Goal: Information Seeking & Learning: Find specific fact

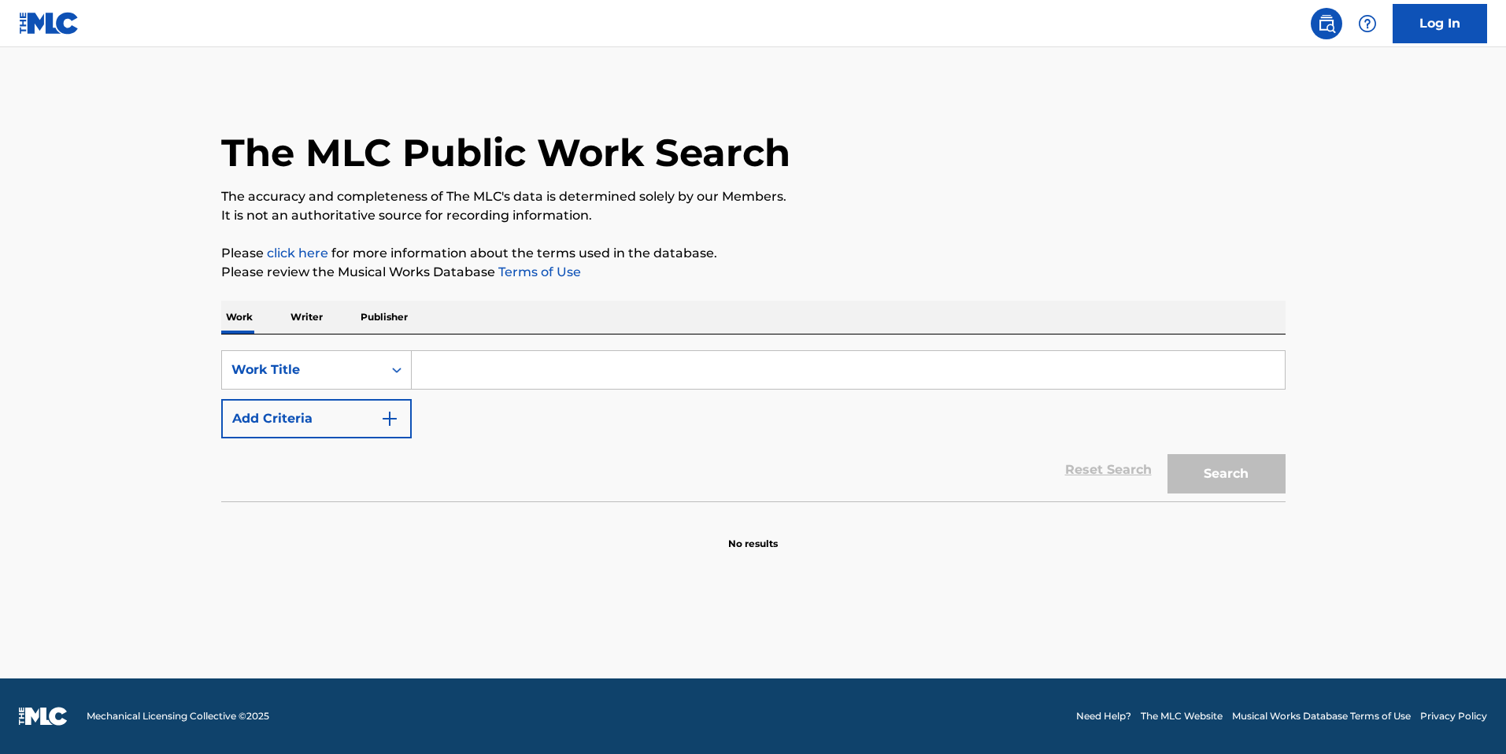
click at [489, 368] on input "Search Form" at bounding box center [848, 370] width 873 height 38
paste input "when i'm with you"
type input "when i'm with you"
click at [322, 427] on button "Add Criteria" at bounding box center [316, 418] width 190 height 39
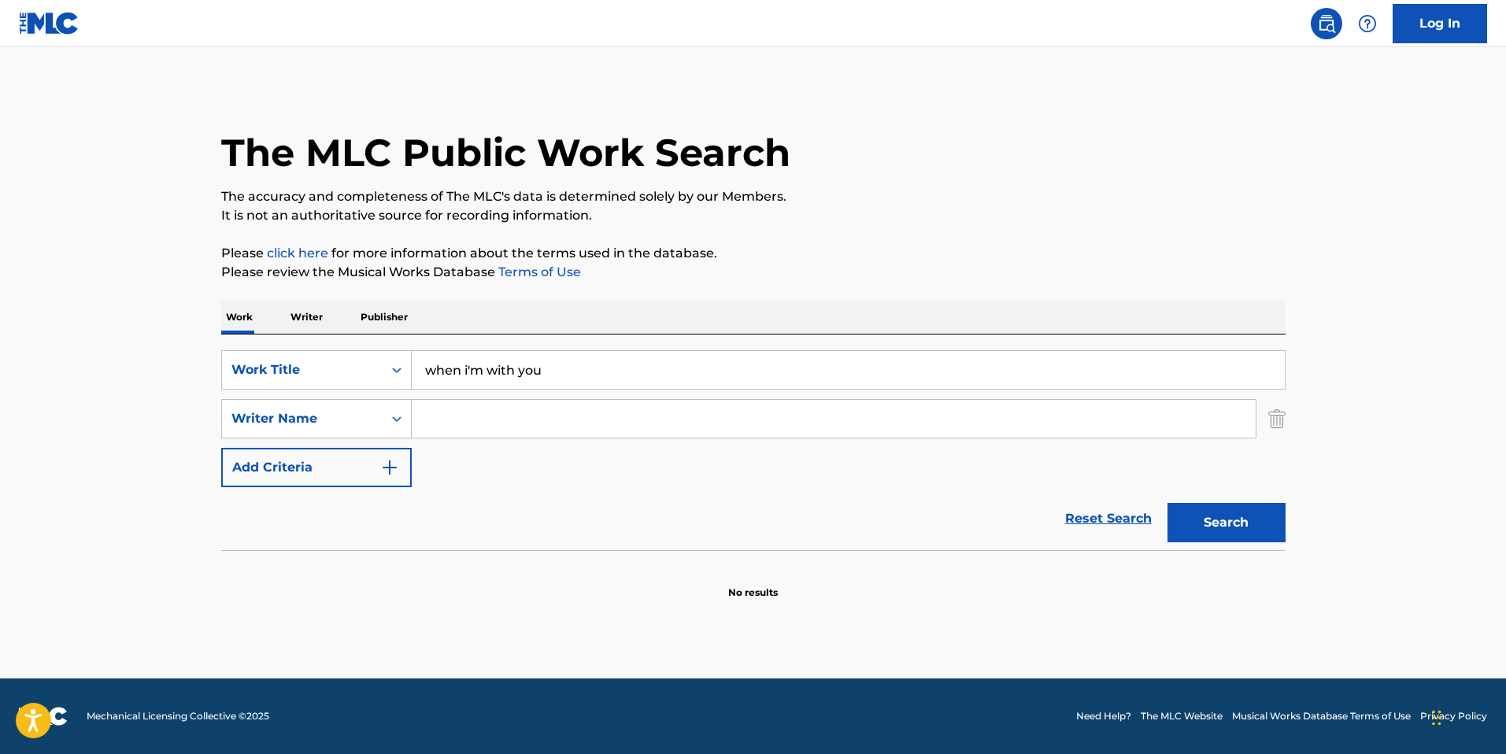
click at [479, 417] on input "Search Form" at bounding box center [834, 419] width 844 height 38
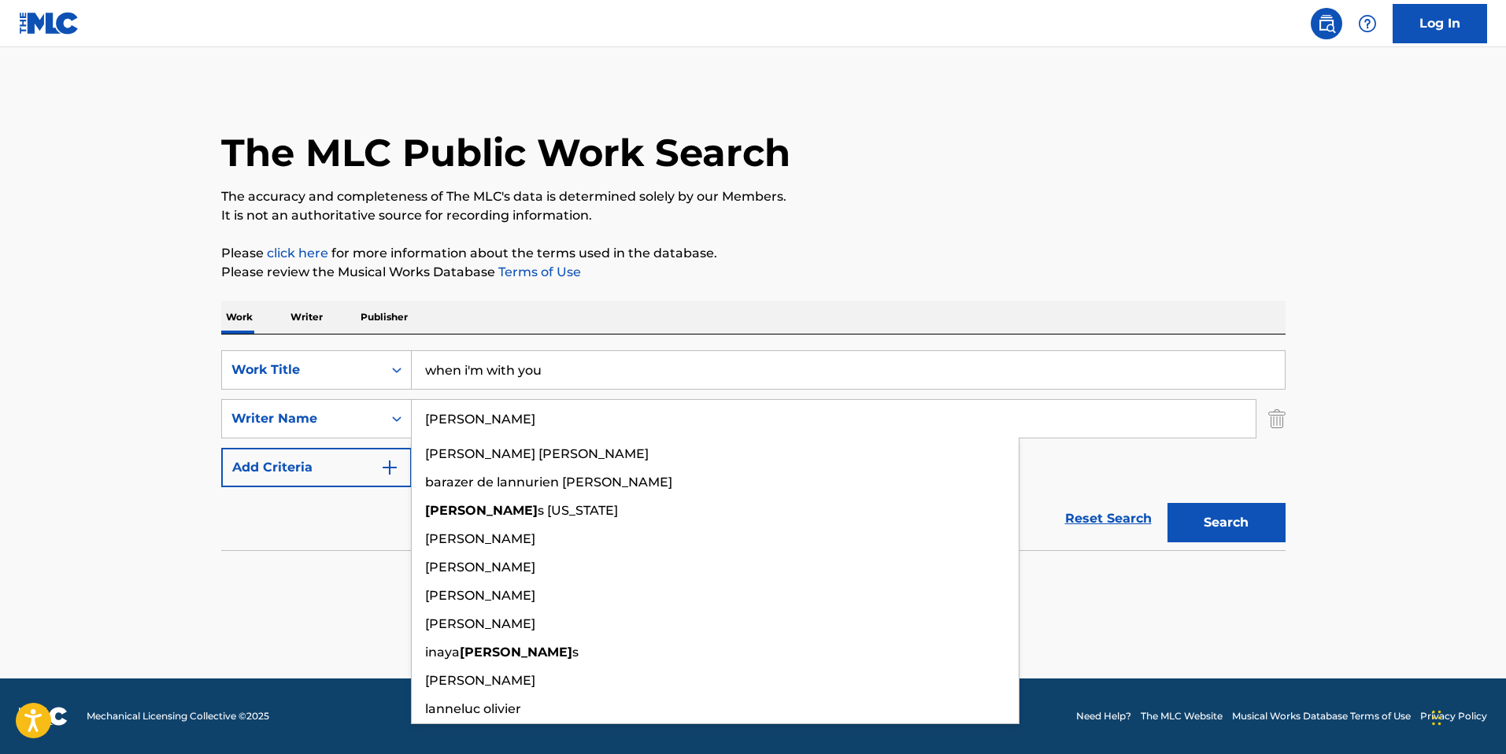
type input "[PERSON_NAME]"
click at [1228, 509] on button "Search" at bounding box center [1226, 522] width 118 height 39
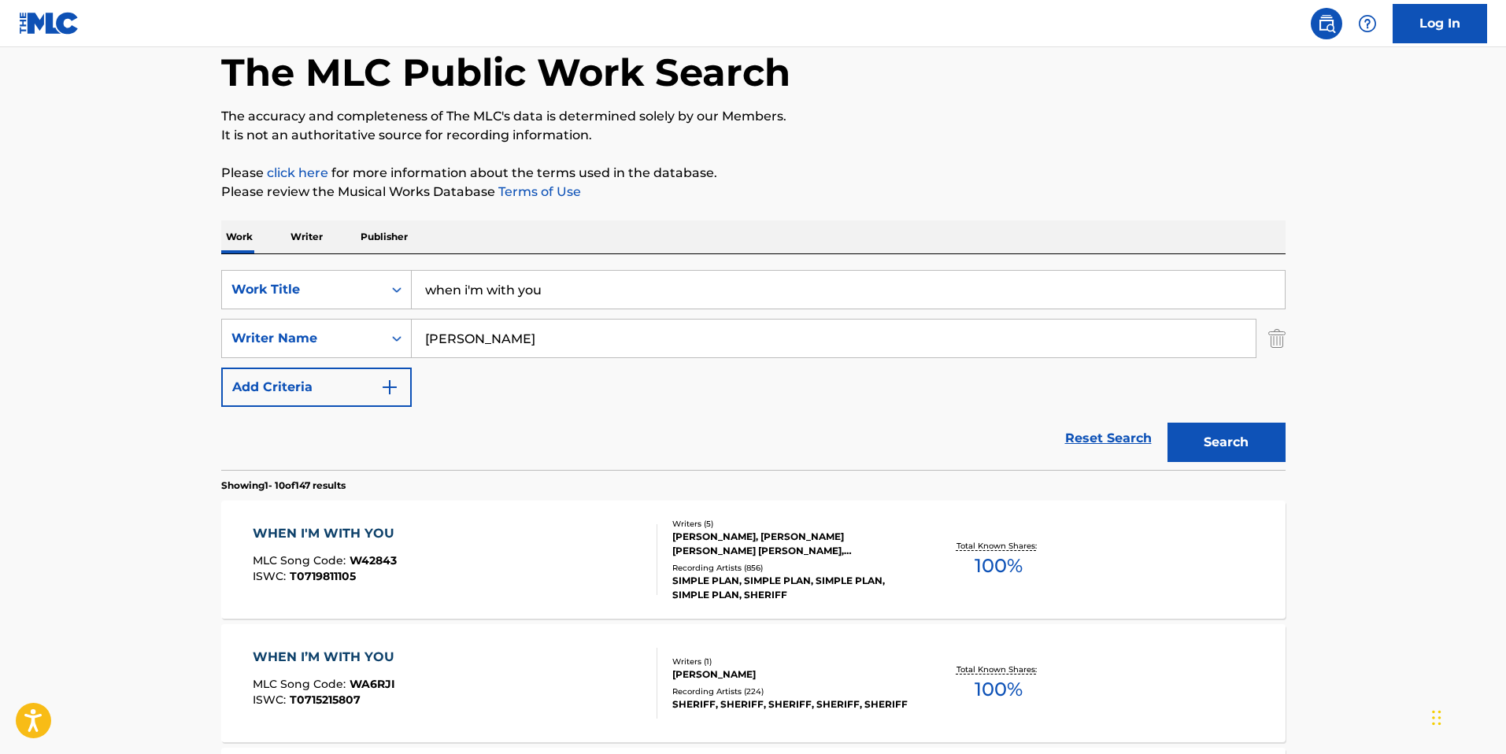
scroll to position [81, 0]
click at [357, 526] on div "WHEN I'M WITH YOU" at bounding box center [328, 532] width 150 height 19
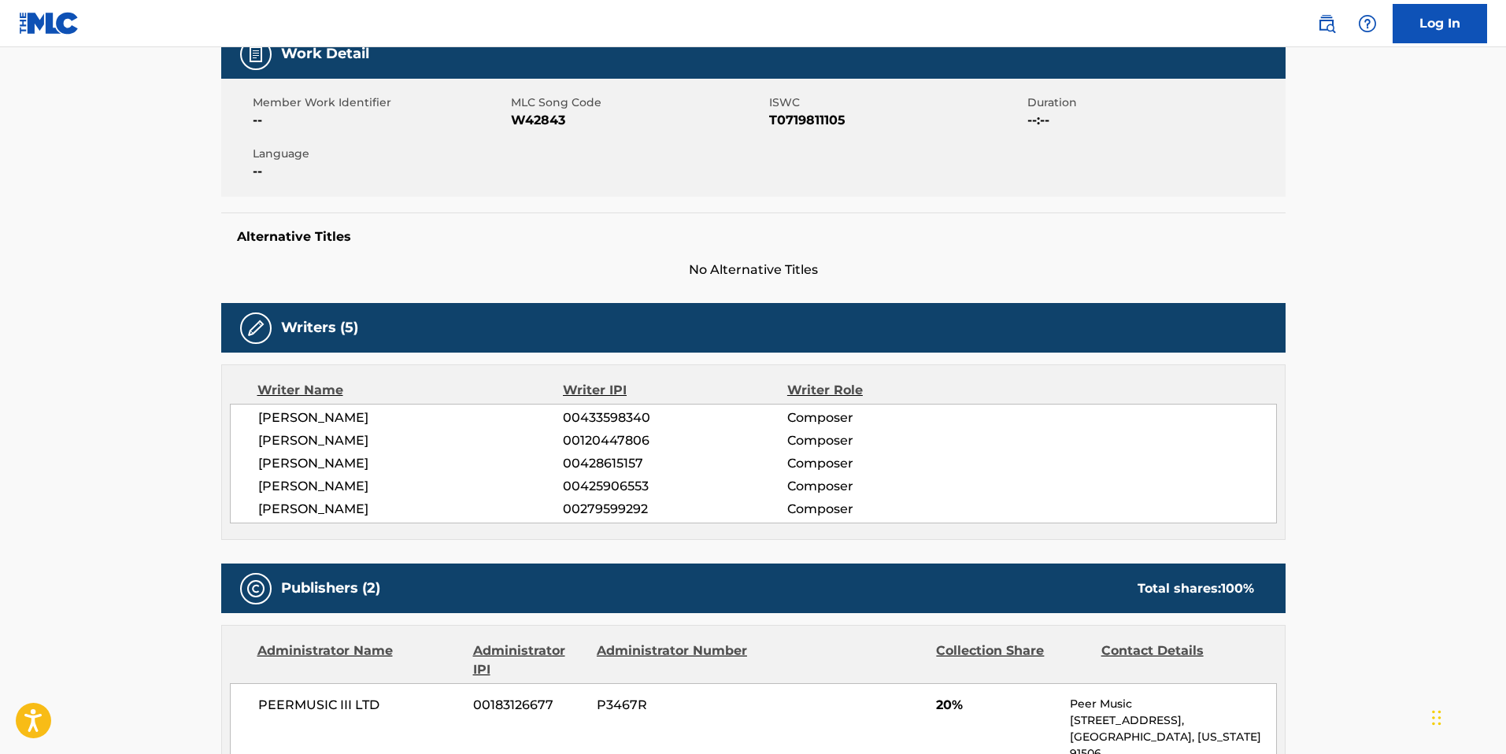
scroll to position [268, 0]
